Goal: Information Seeking & Learning: Learn about a topic

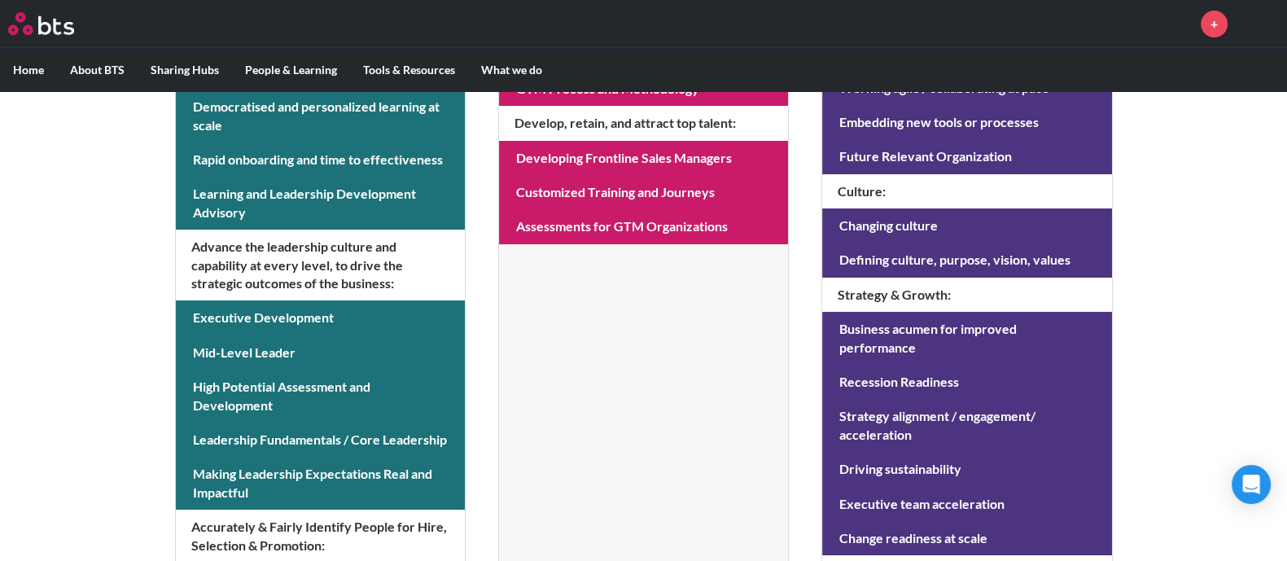
scroll to position [610, 0]
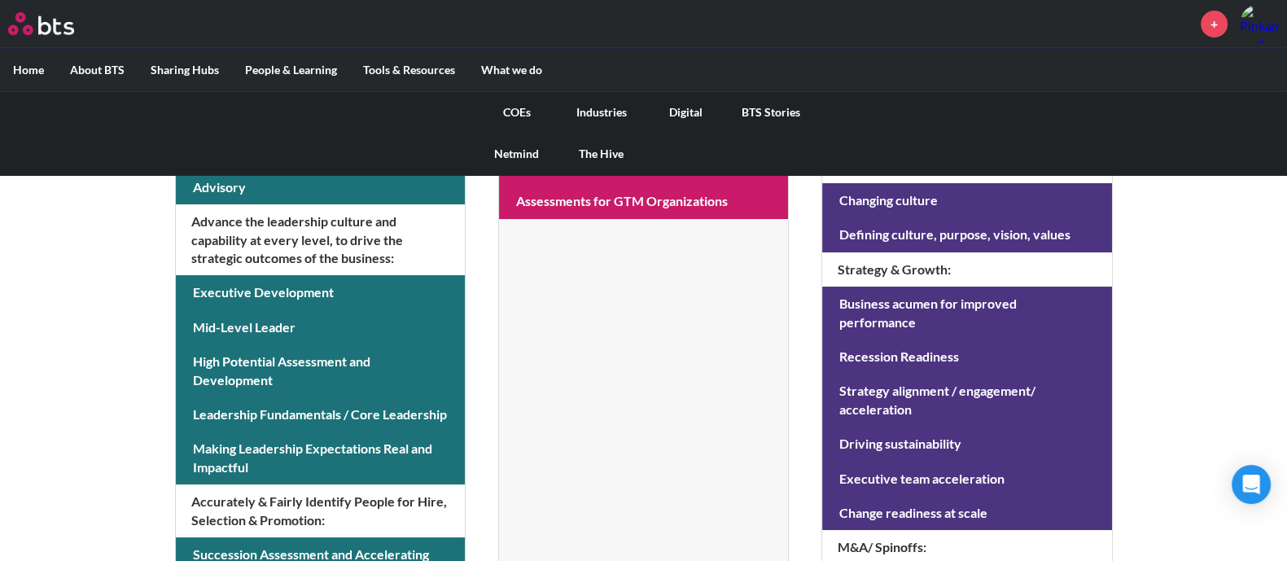
click at [682, 116] on link "Digital" at bounding box center [686, 112] width 85 height 42
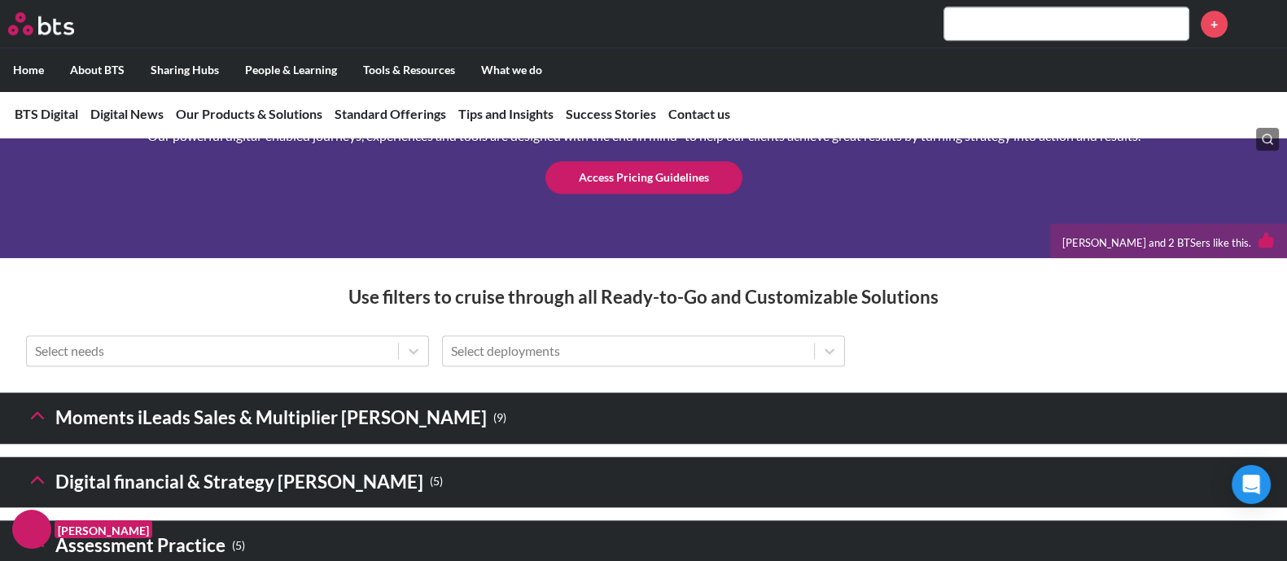
scroll to position [2340, 0]
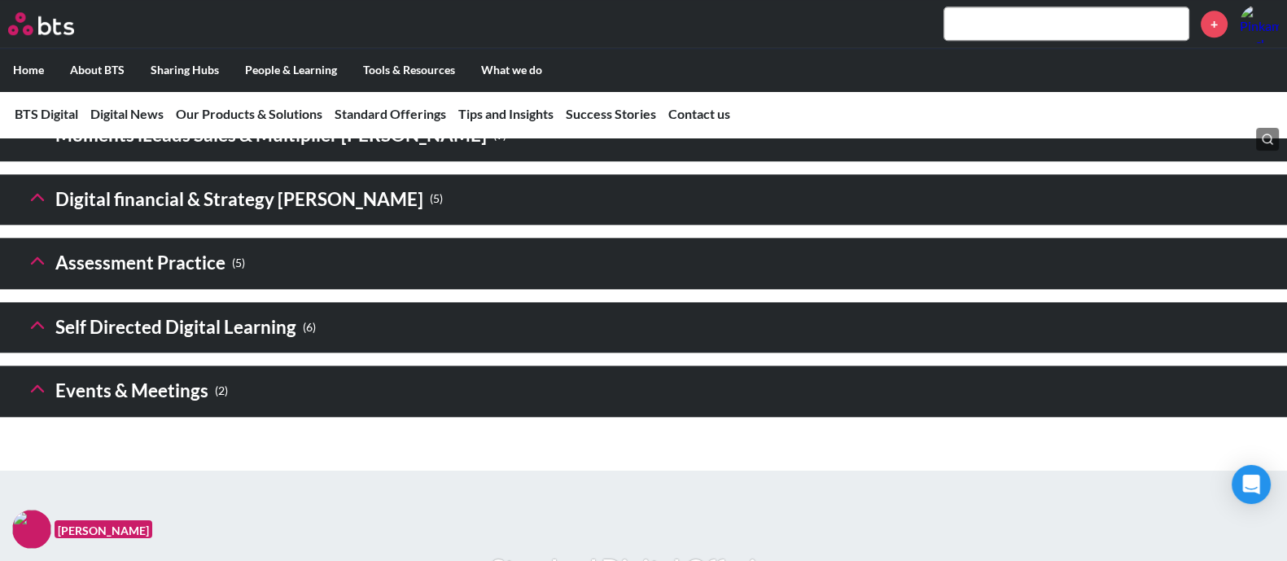
click at [97, 345] on h3 "Self Directed Digital Learning ( 6 )" at bounding box center [171, 327] width 290 height 35
click at [45, 336] on icon at bounding box center [37, 324] width 23 height 23
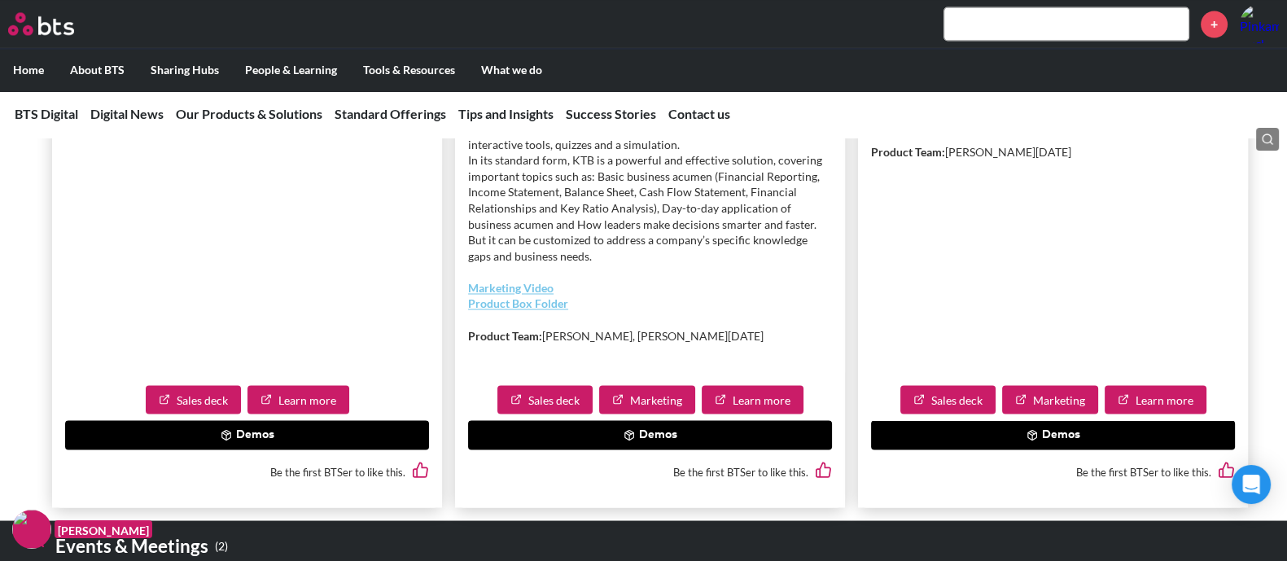
scroll to position [3560, 0]
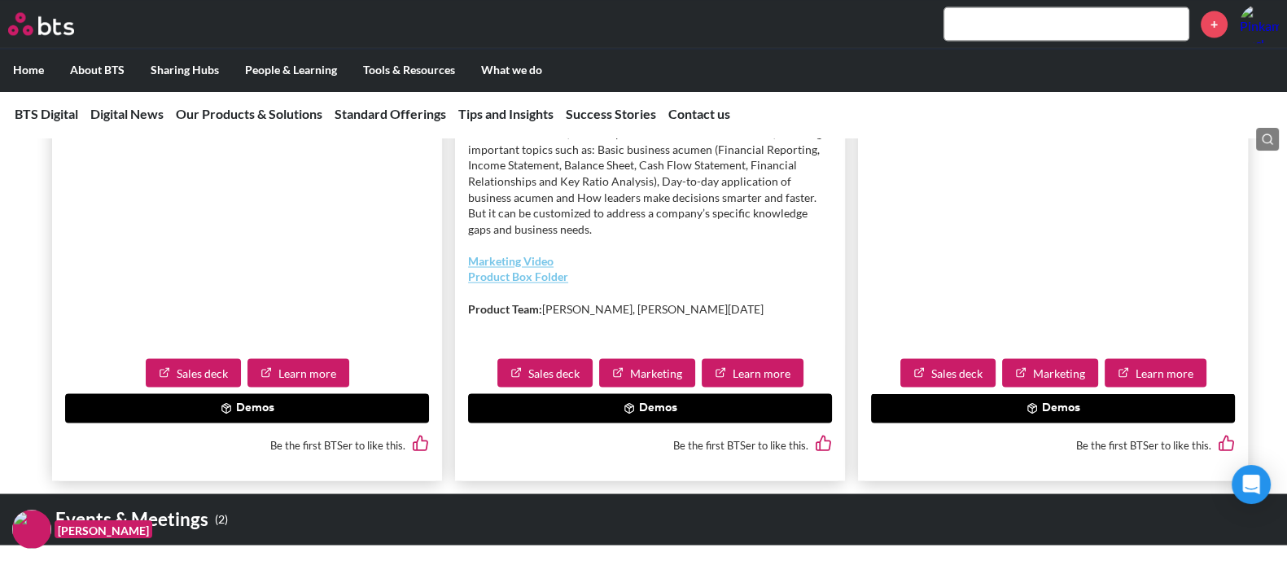
click at [658, 422] on button "Demos" at bounding box center [650, 407] width 364 height 29
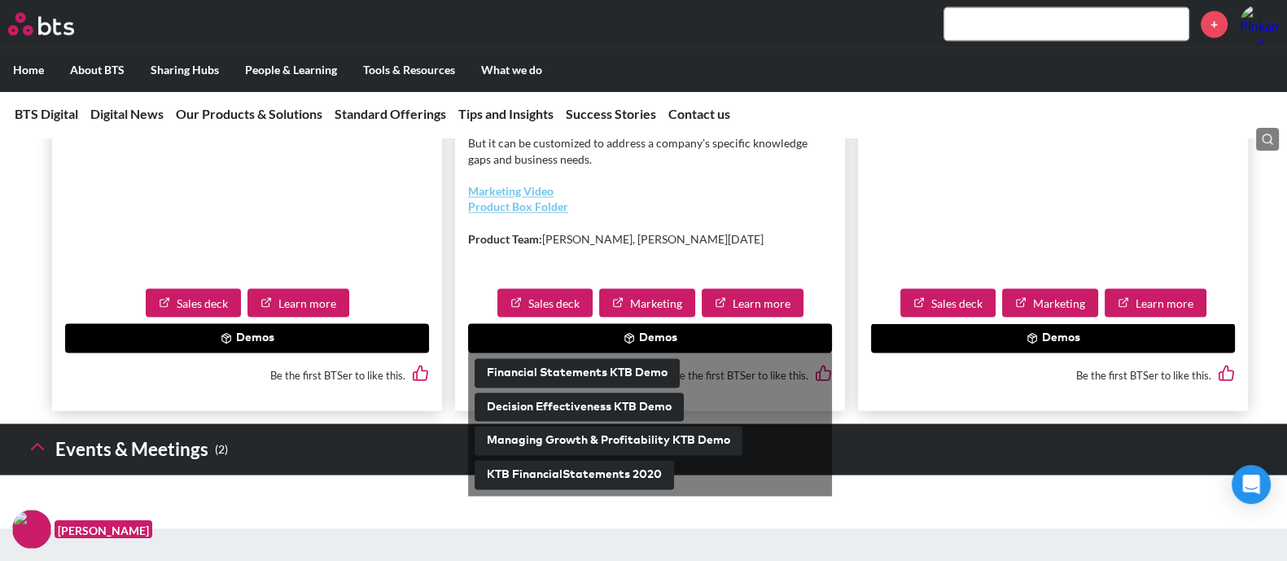
scroll to position [3662, 0]
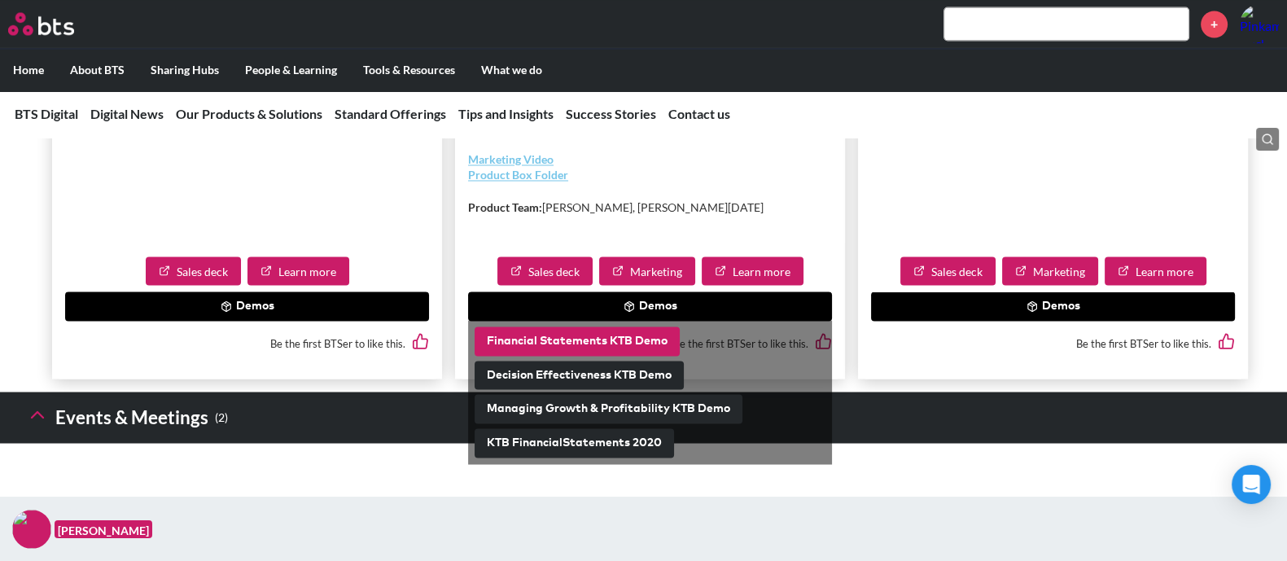
click at [643, 356] on button "Financial Statements KTB Demo" at bounding box center [576, 340] width 205 height 29
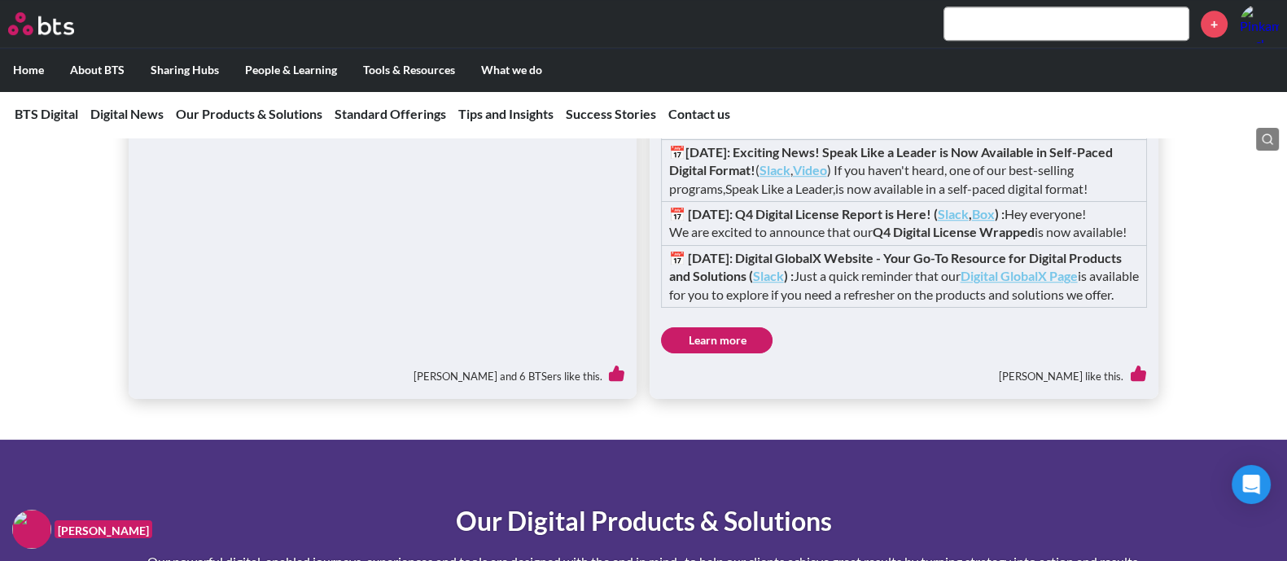
scroll to position [1729, 0]
